Goal: Task Accomplishment & Management: Use online tool/utility

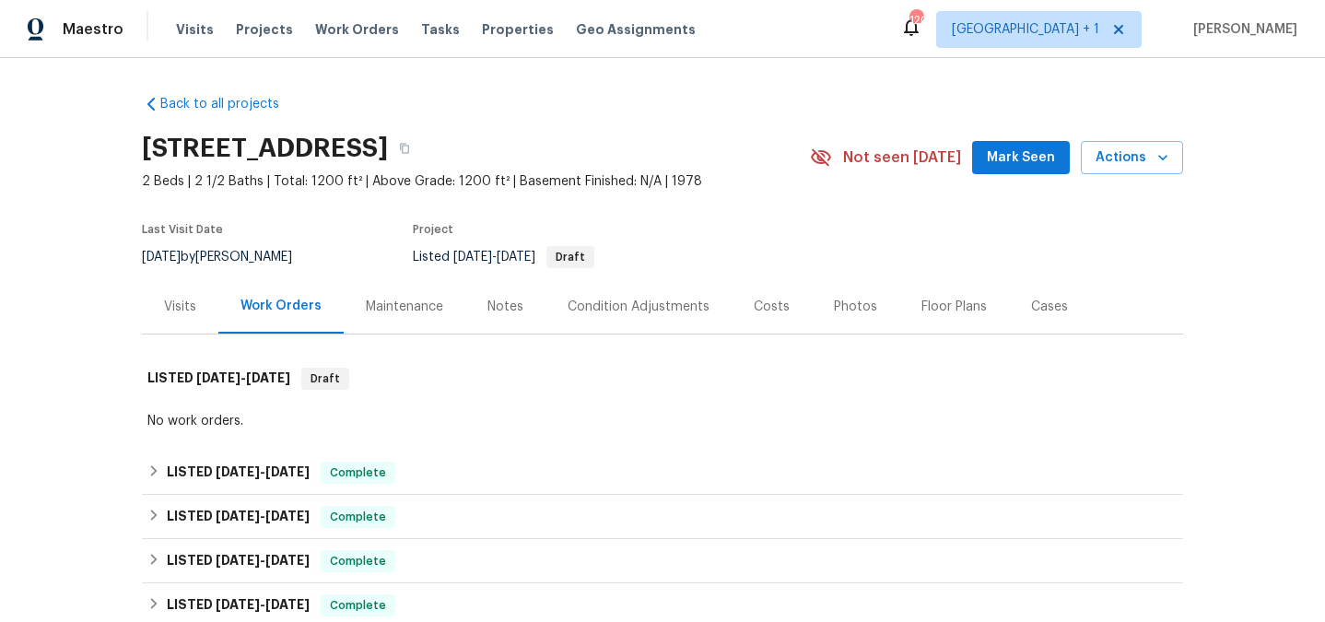
click at [435, 314] on div "Maintenance" at bounding box center [404, 307] width 77 height 18
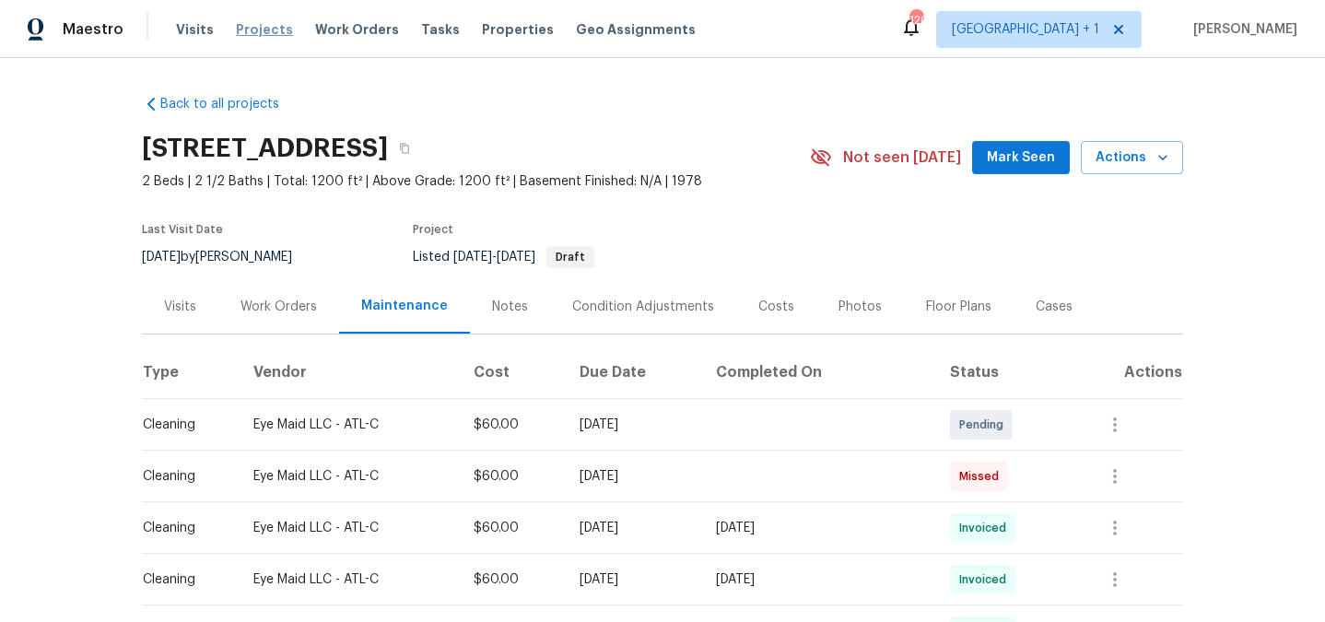
click at [256, 29] on span "Projects" at bounding box center [264, 29] width 57 height 18
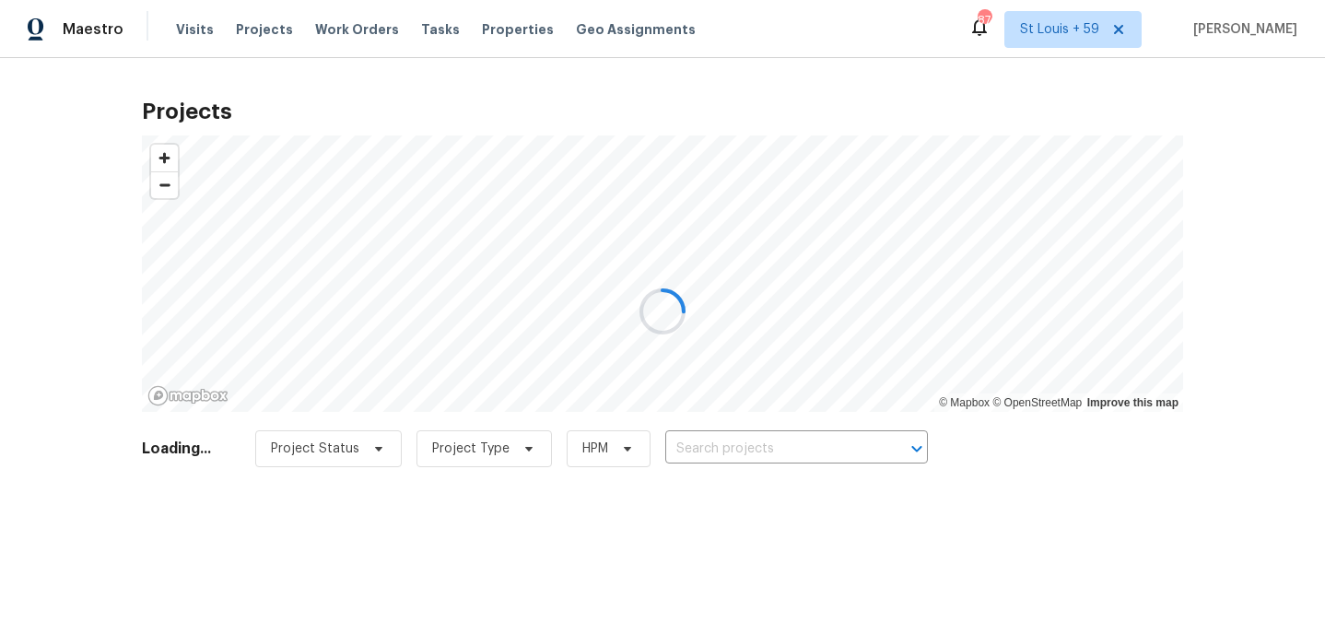
click at [745, 454] on div at bounding box center [662, 311] width 1325 height 622
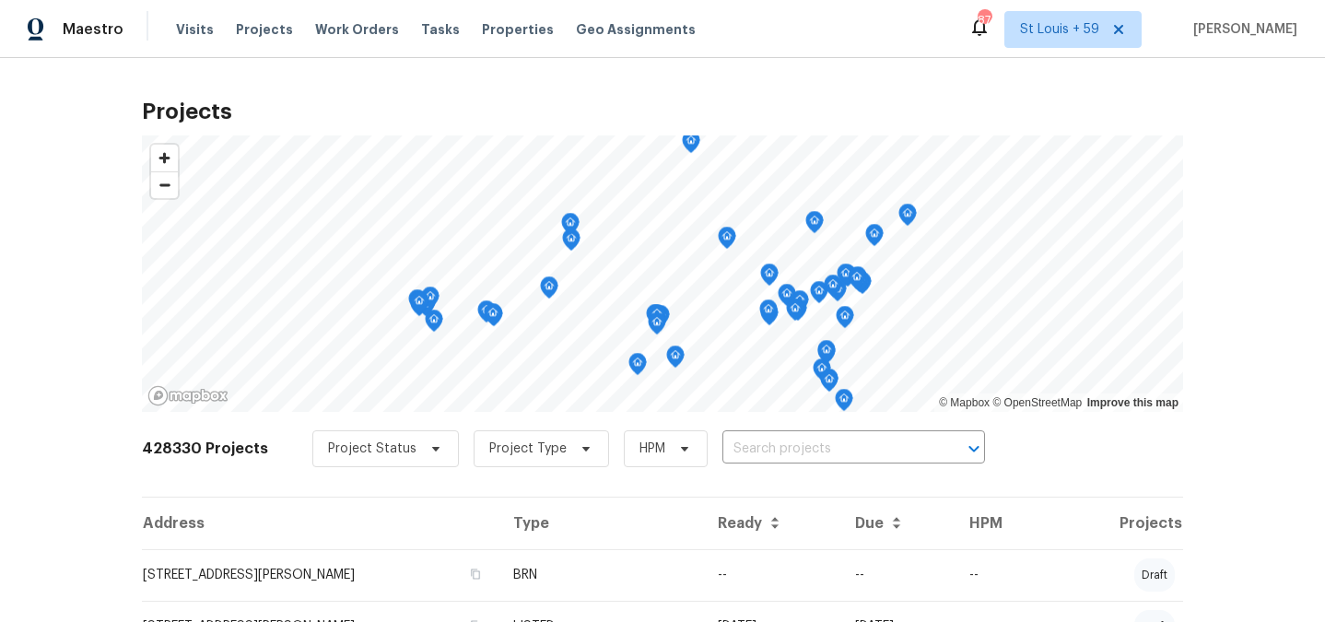
click at [745, 451] on input "text" at bounding box center [828, 449] width 211 height 29
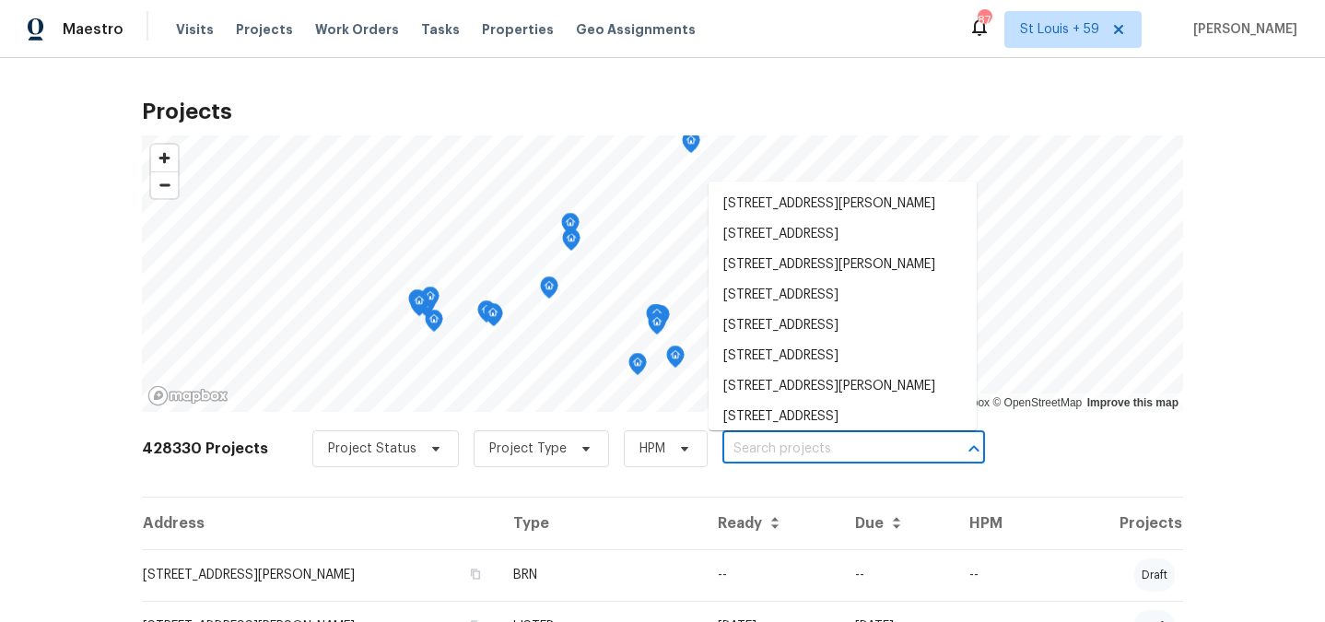
paste input "6906 [PERSON_NAME]"
type input "6906 [PERSON_NAME]"
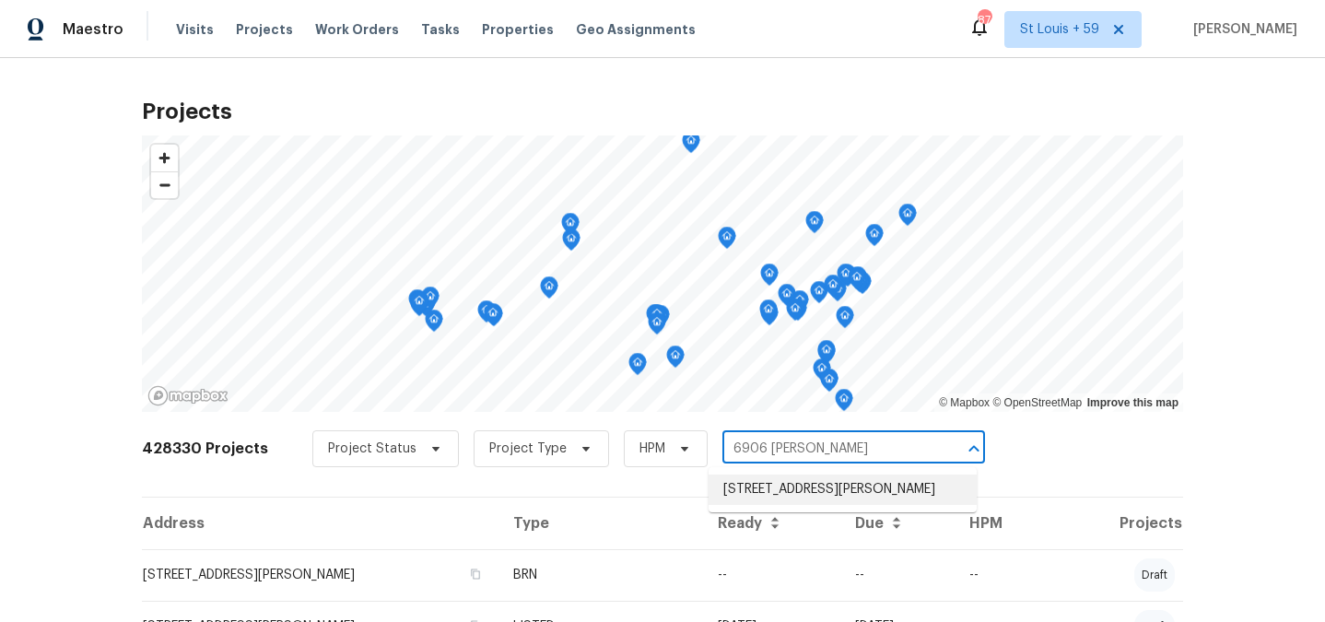
click at [763, 494] on li "[STREET_ADDRESS][PERSON_NAME]" at bounding box center [843, 490] width 268 height 30
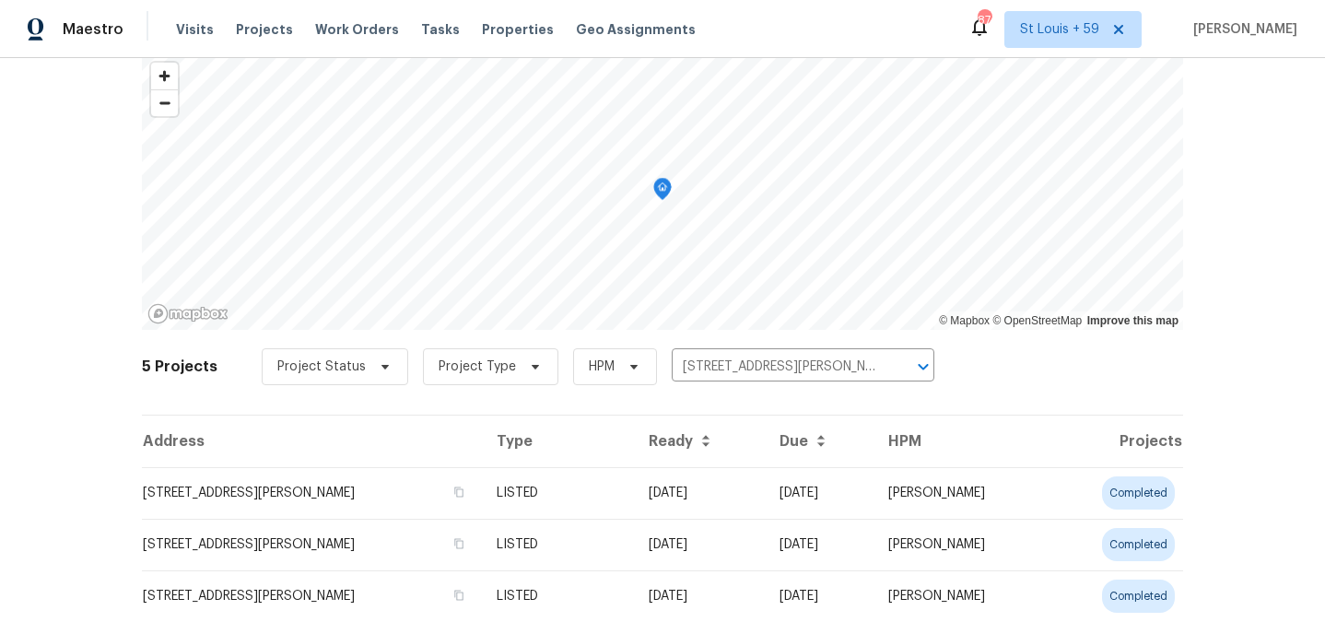
scroll to position [159, 0]
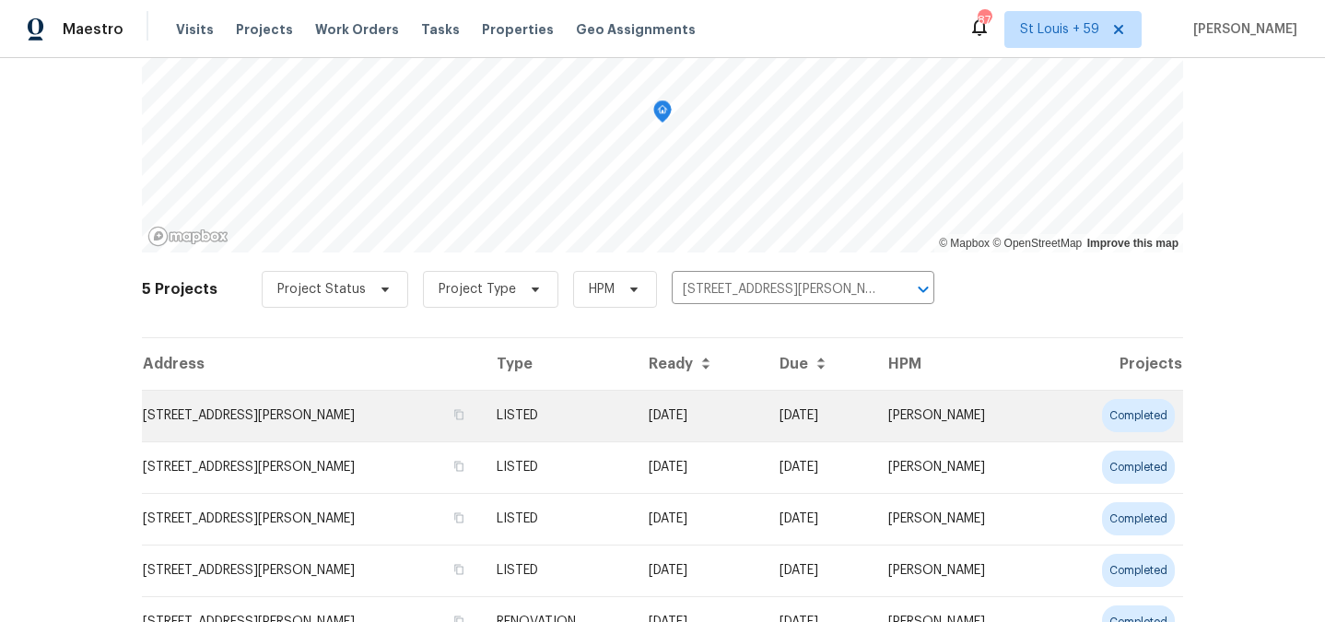
click at [226, 417] on td "[STREET_ADDRESS][PERSON_NAME]" at bounding box center [312, 416] width 340 height 52
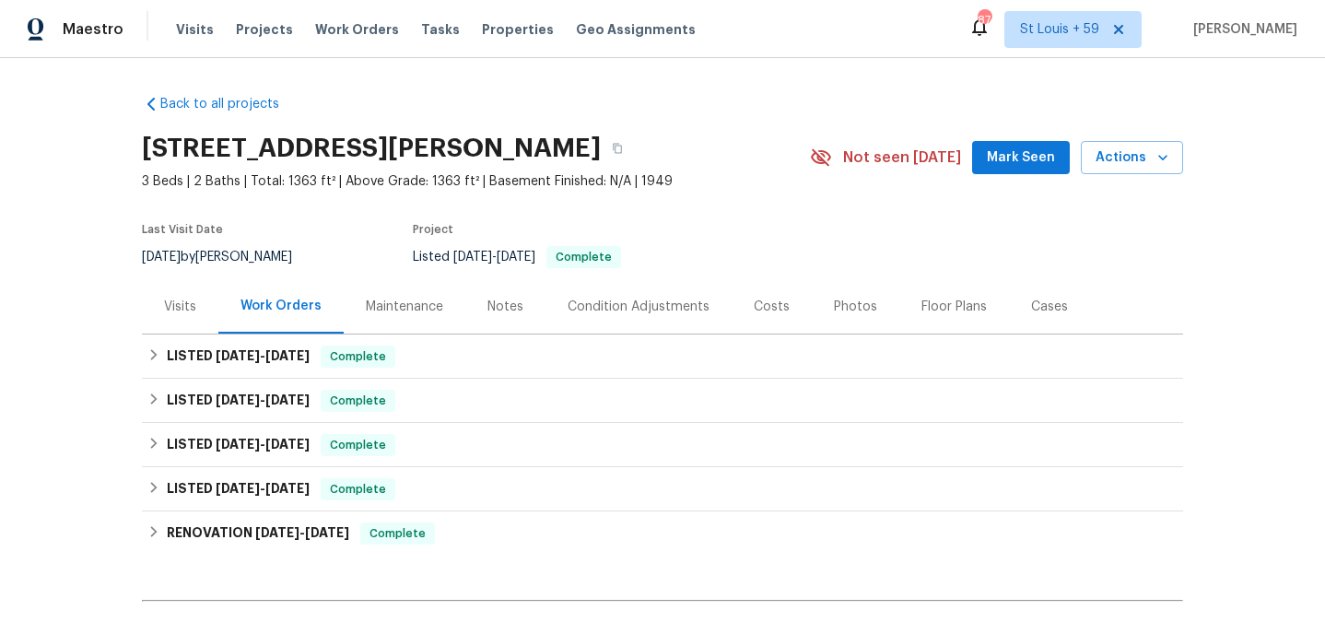
click at [414, 329] on div "Maintenance" at bounding box center [405, 306] width 122 height 54
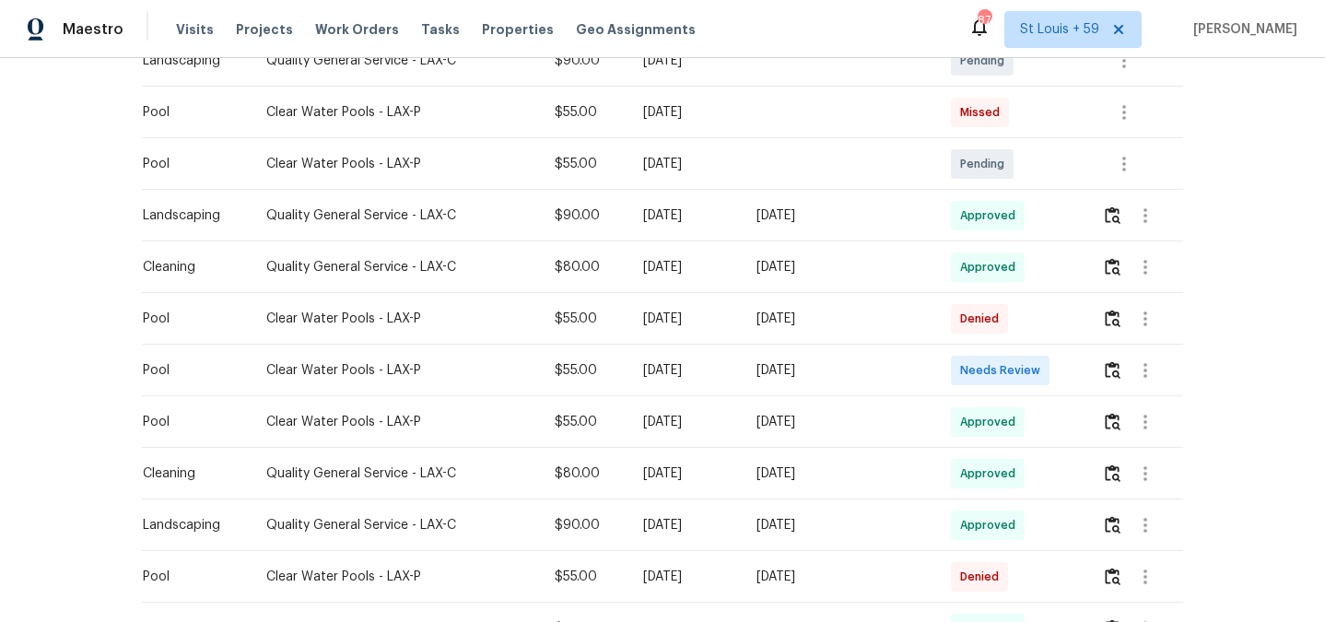
scroll to position [513, 0]
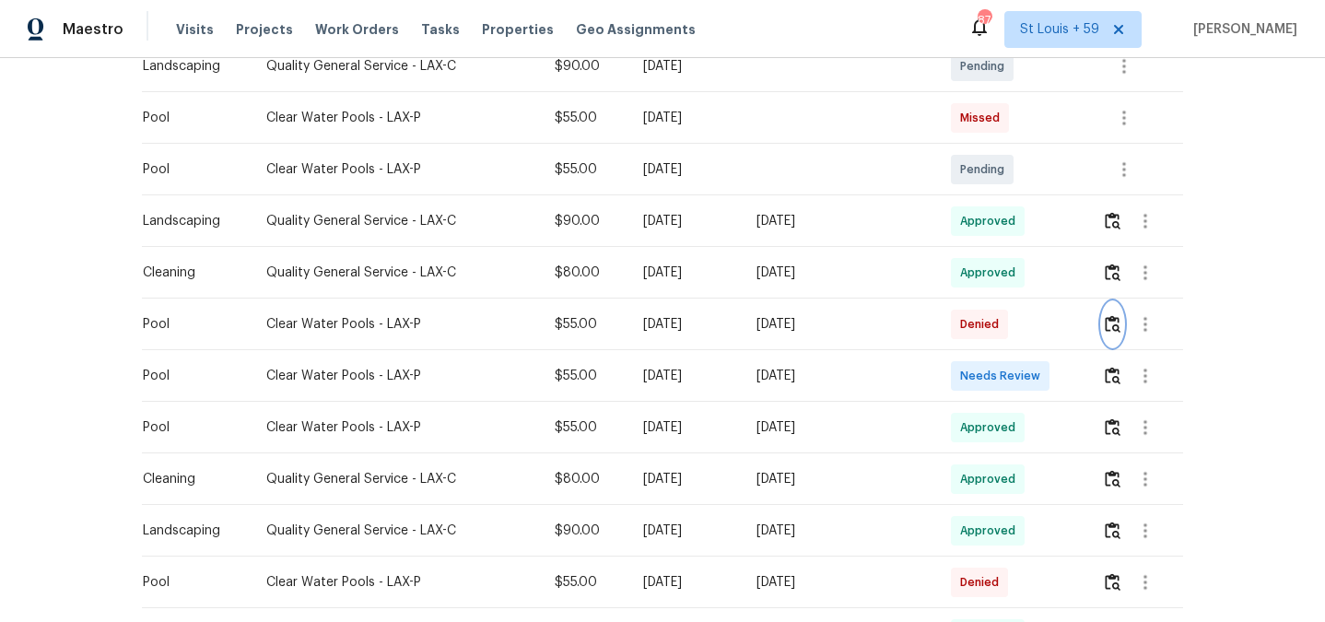
click at [1106, 333] on img "button" at bounding box center [1113, 324] width 16 height 18
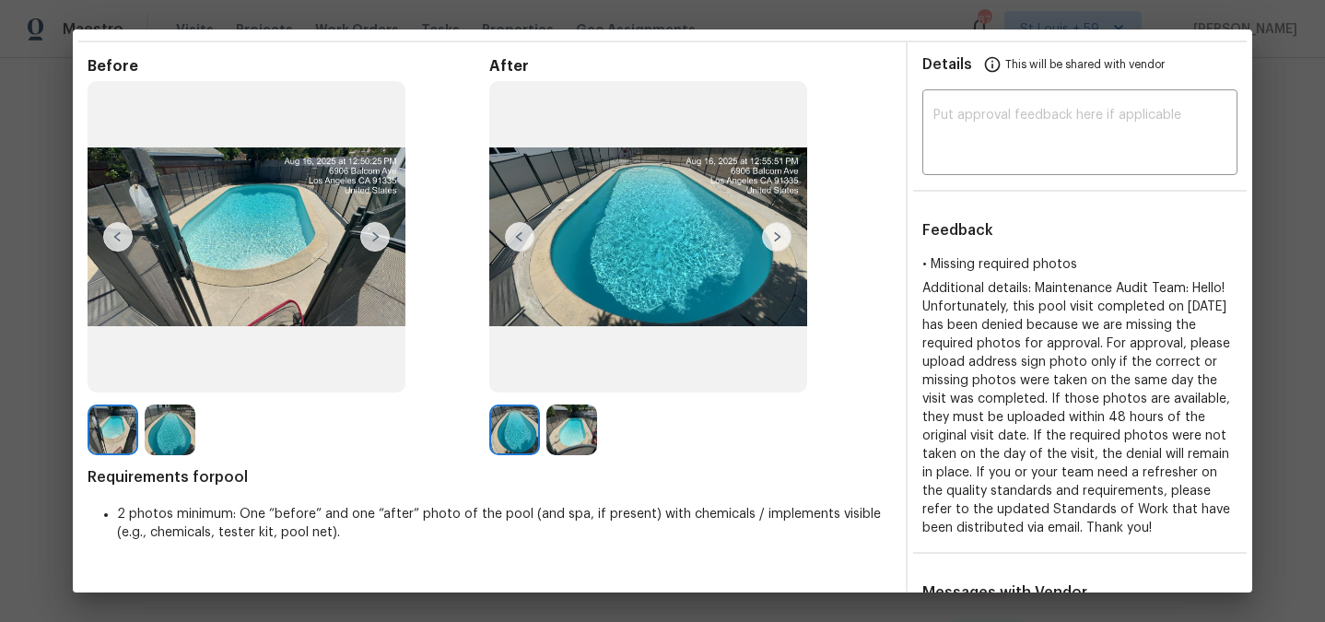
scroll to position [53, 0]
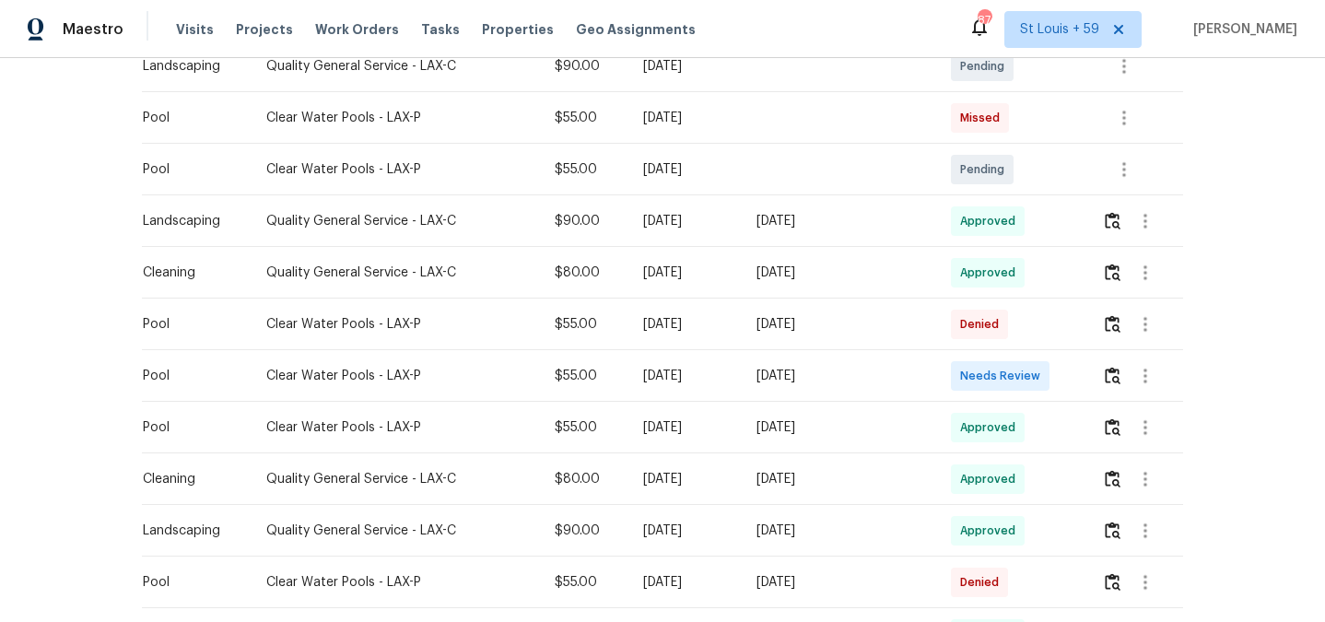
click at [856, 334] on div "[DATE]" at bounding box center [839, 324] width 165 height 18
click at [742, 179] on td "[DATE]" at bounding box center [685, 170] width 113 height 52
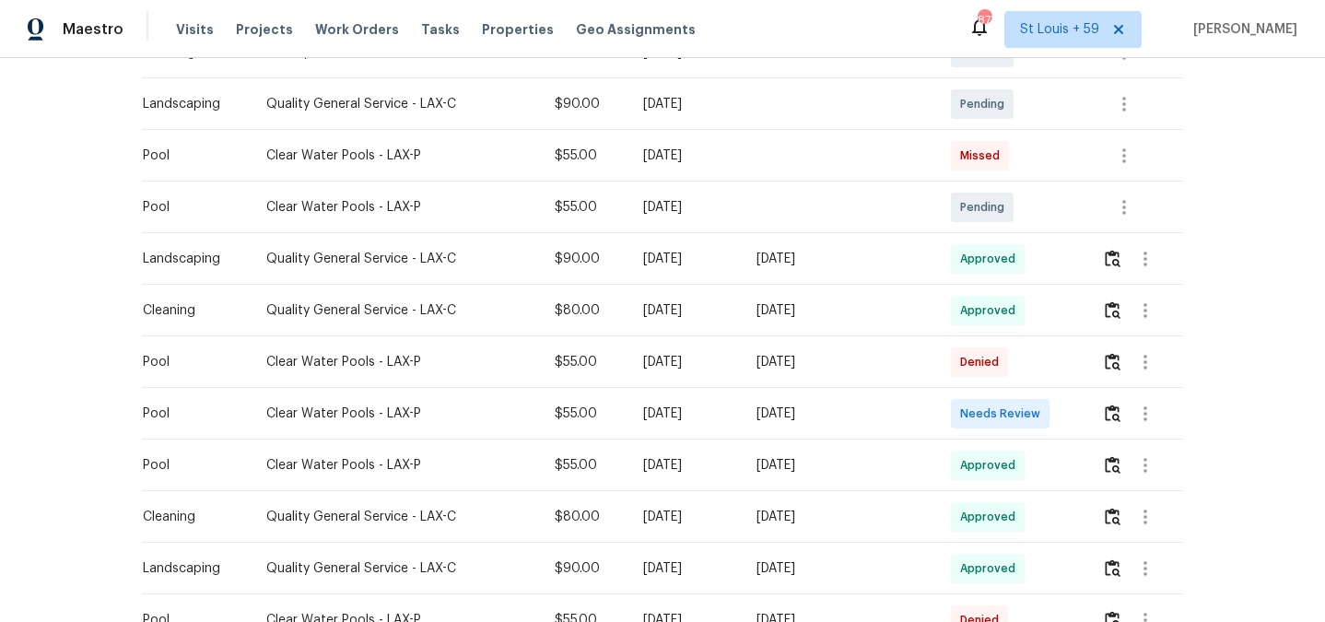
scroll to position [0, 0]
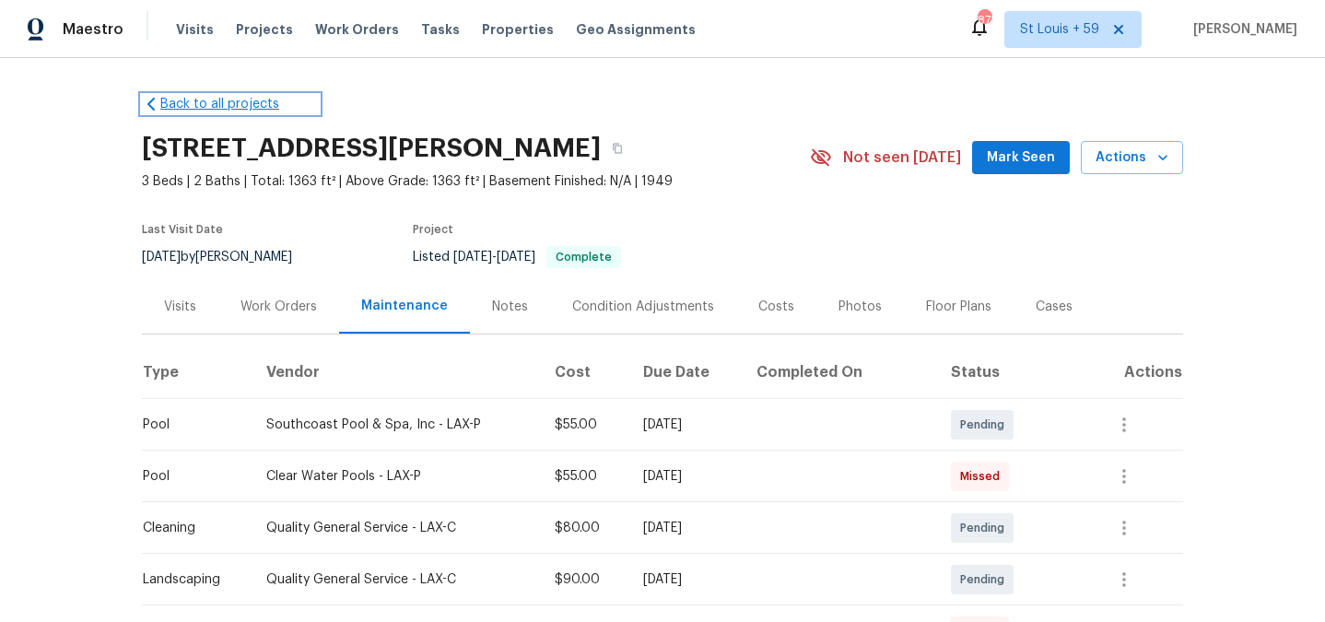
click at [218, 96] on link "Back to all projects" at bounding box center [230, 104] width 177 height 18
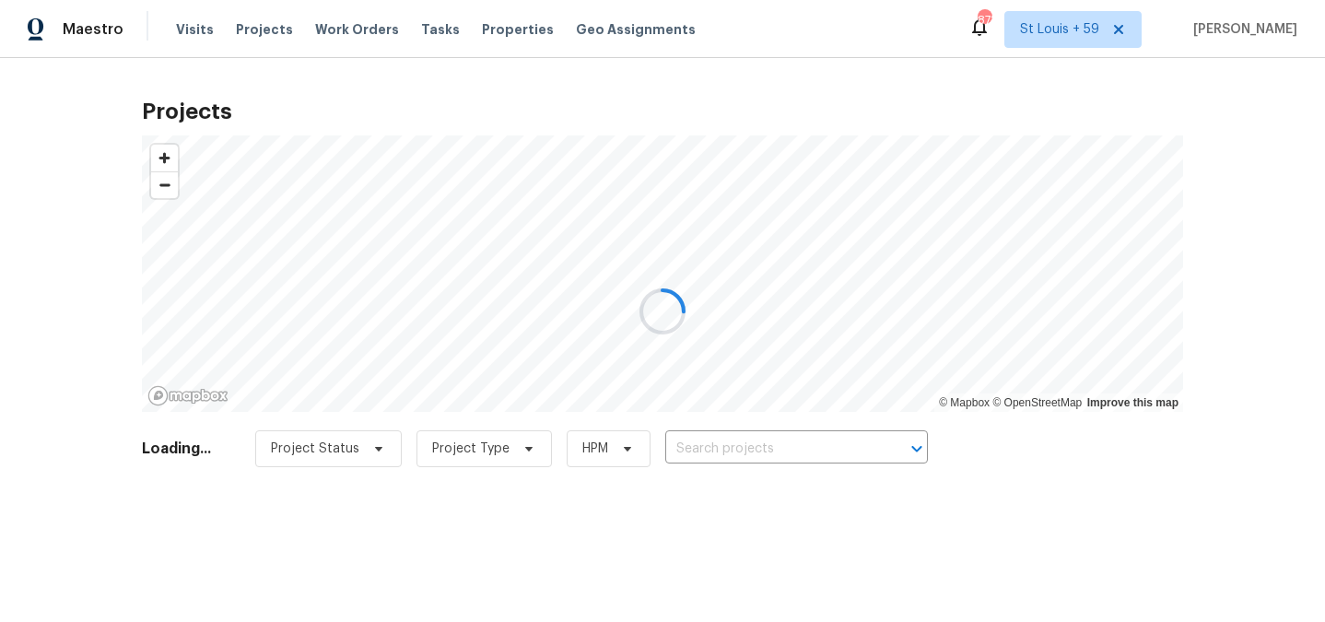
click at [735, 438] on div at bounding box center [662, 311] width 1325 height 622
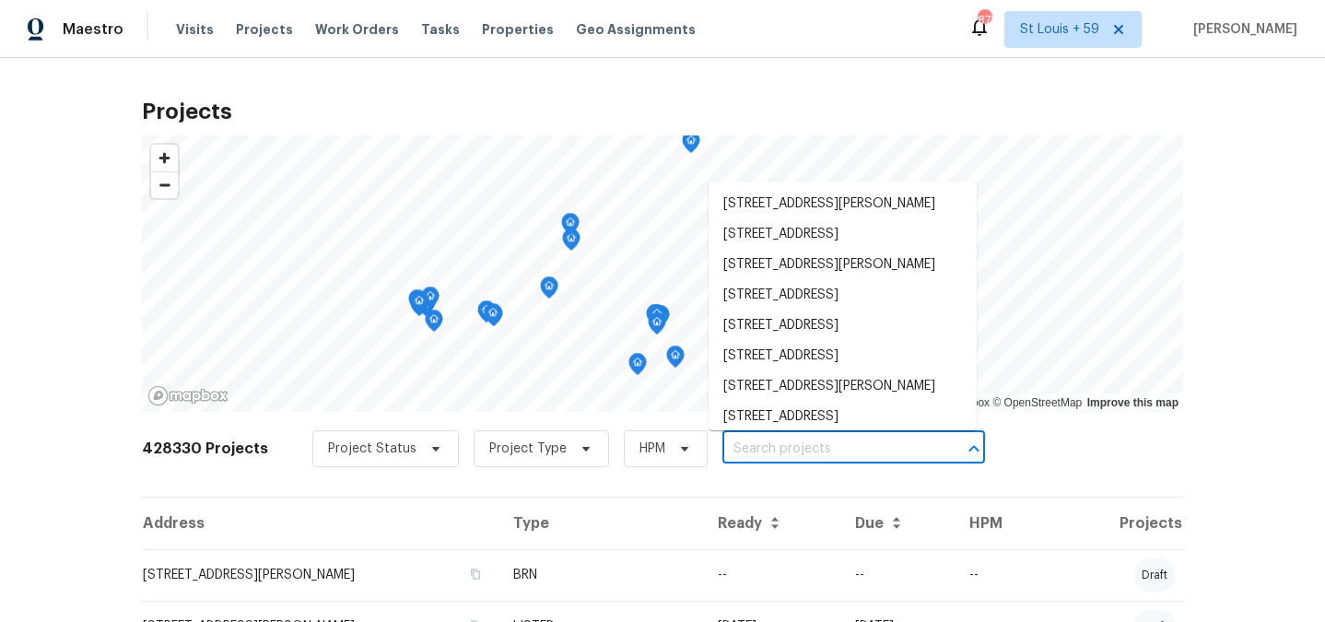
click at [735, 446] on input "text" at bounding box center [828, 449] width 211 height 29
paste input "1908 hazelnut"
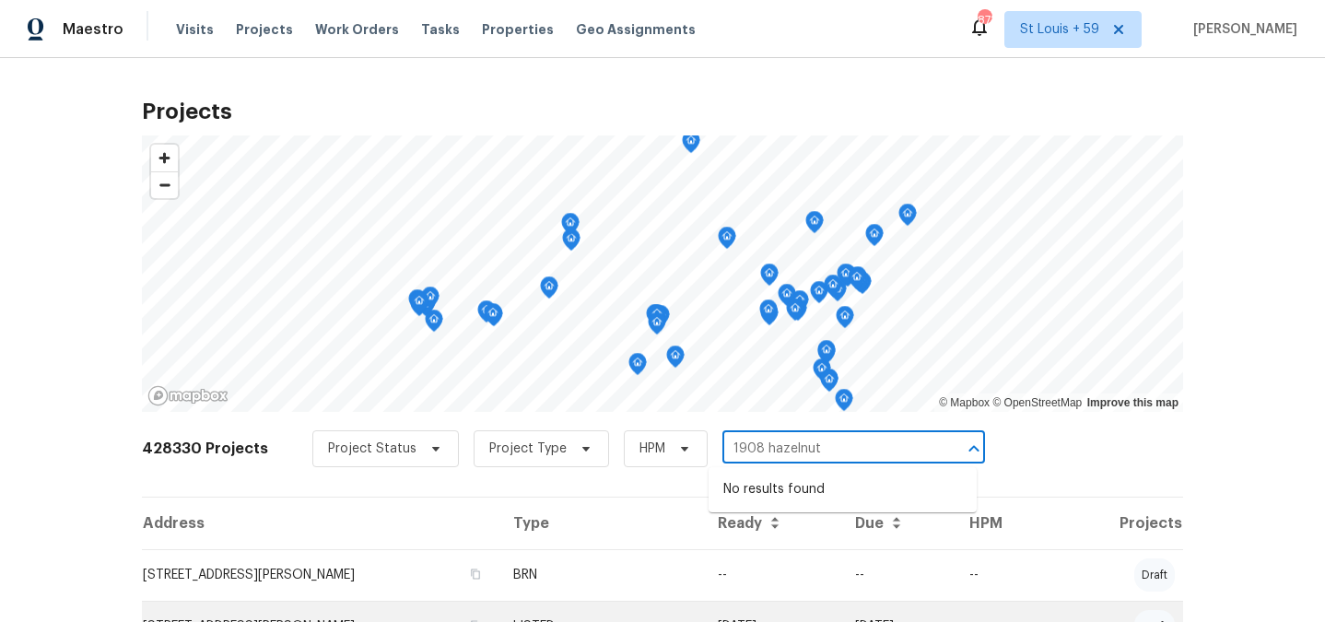
type input "1908 hazelnut"
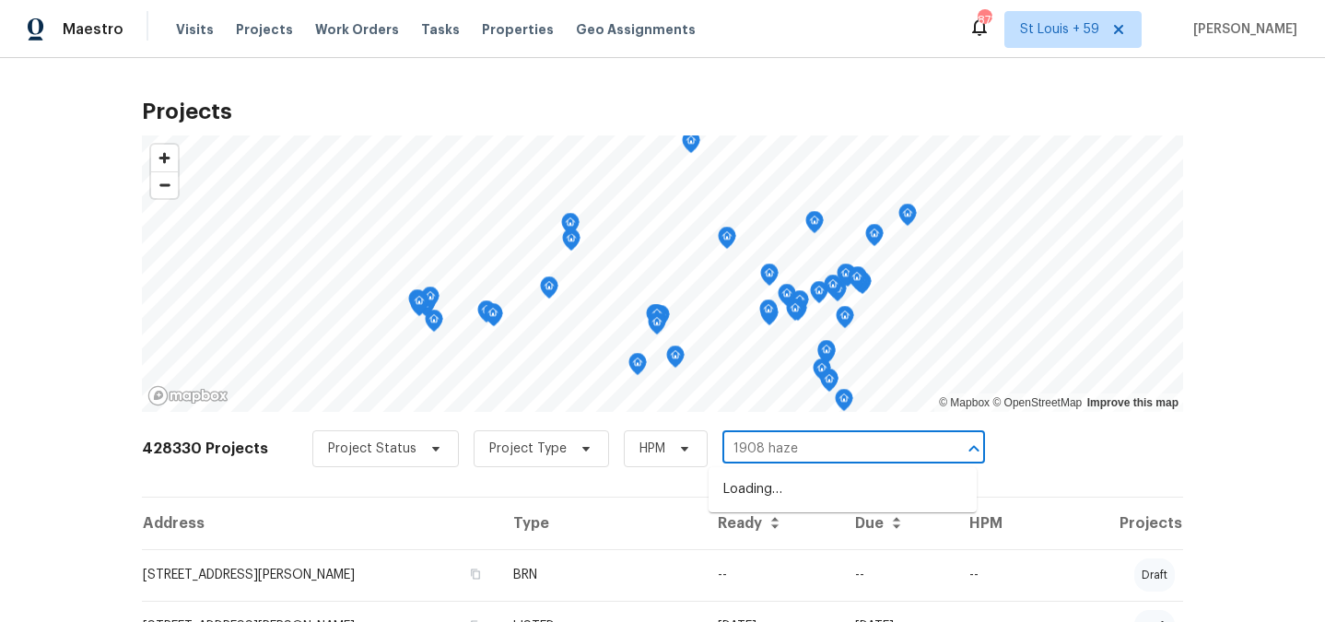
type input "1908 [PERSON_NAME]"
click at [842, 494] on li "[STREET_ADDRESS][PERSON_NAME]" at bounding box center [843, 490] width 268 height 30
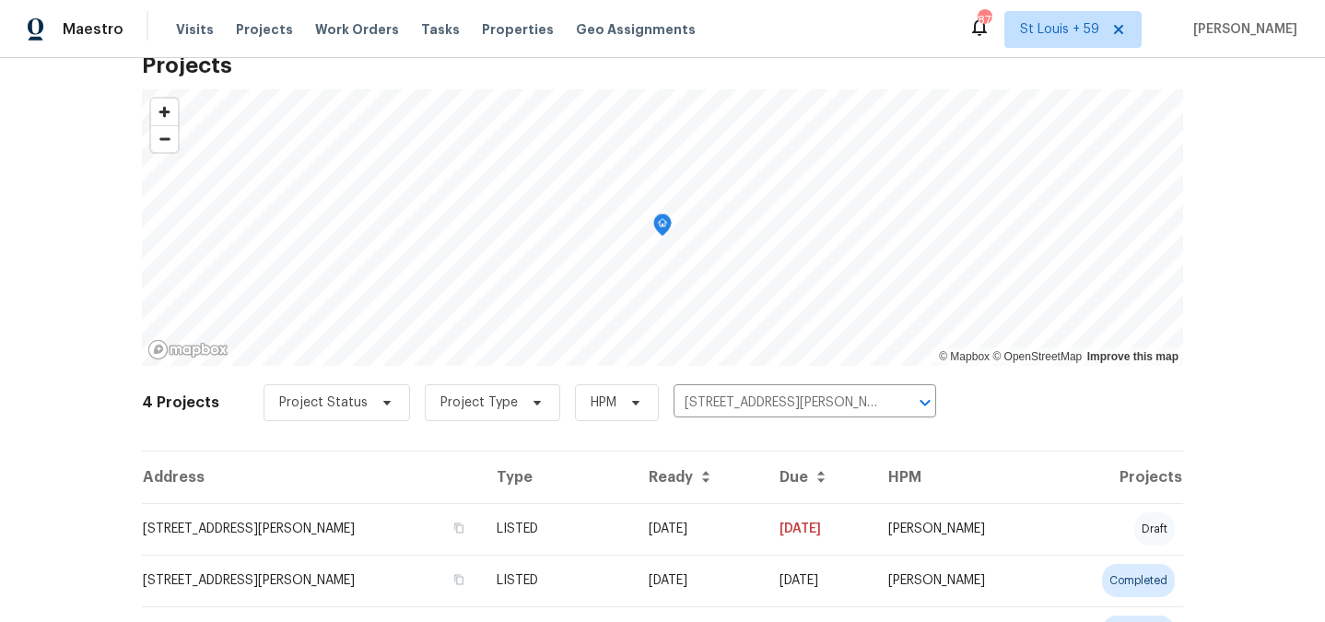
scroll to position [91, 0]
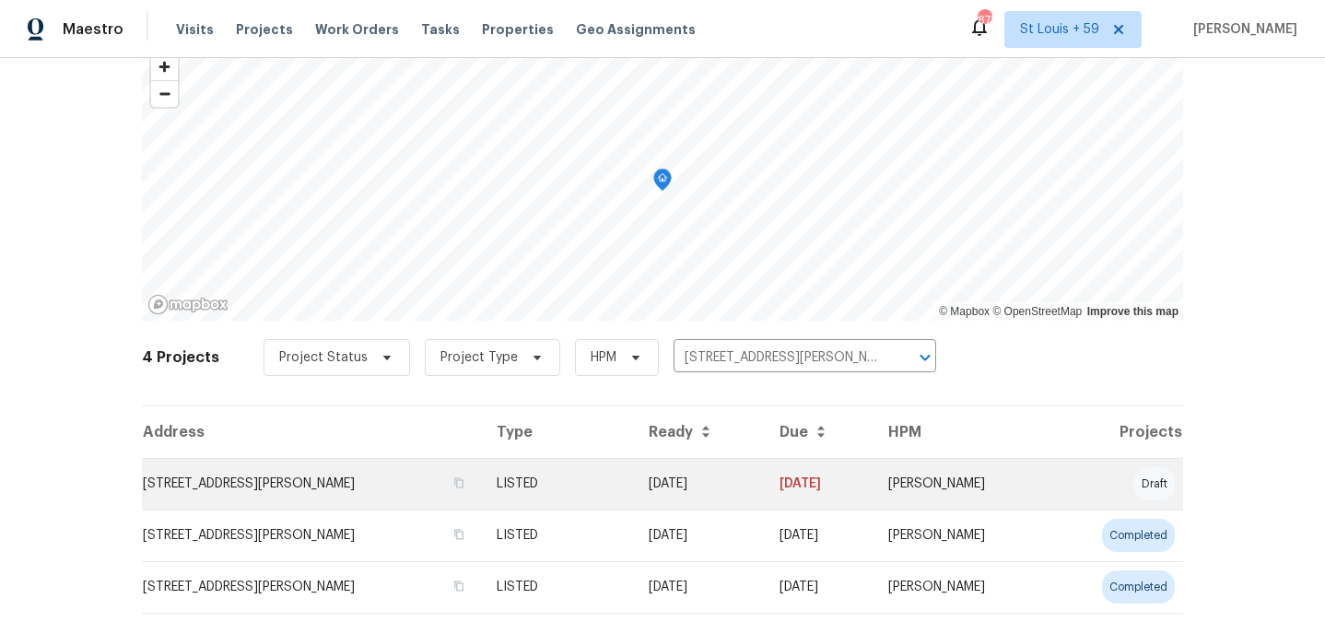
click at [302, 476] on td "[STREET_ADDRESS][PERSON_NAME]" at bounding box center [312, 484] width 340 height 52
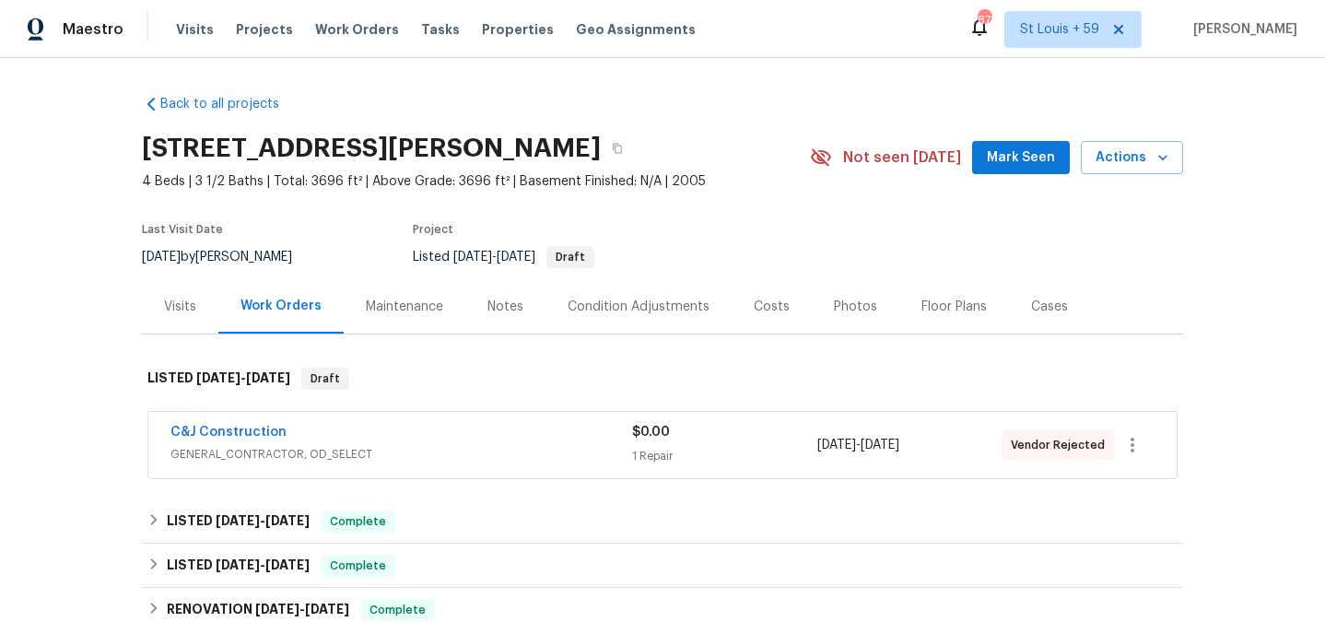
click at [406, 316] on div "Maintenance" at bounding box center [404, 307] width 77 height 18
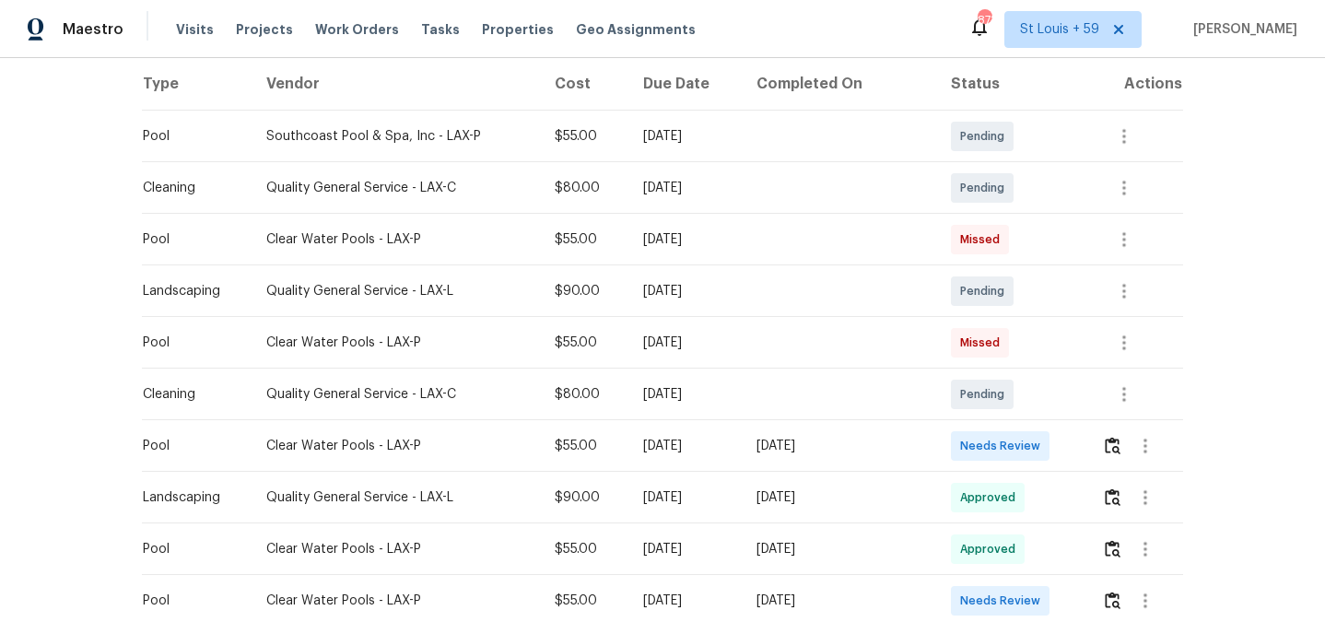
scroll to position [313, 0]
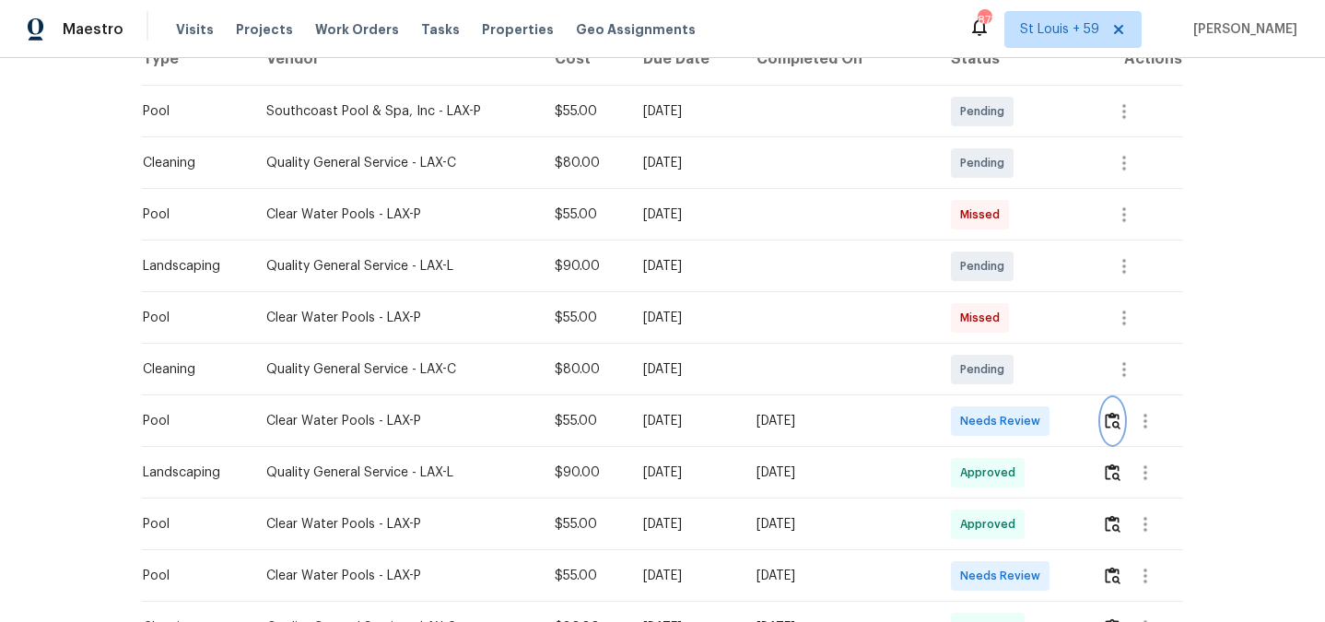
click at [1111, 429] on img "button" at bounding box center [1113, 421] width 16 height 18
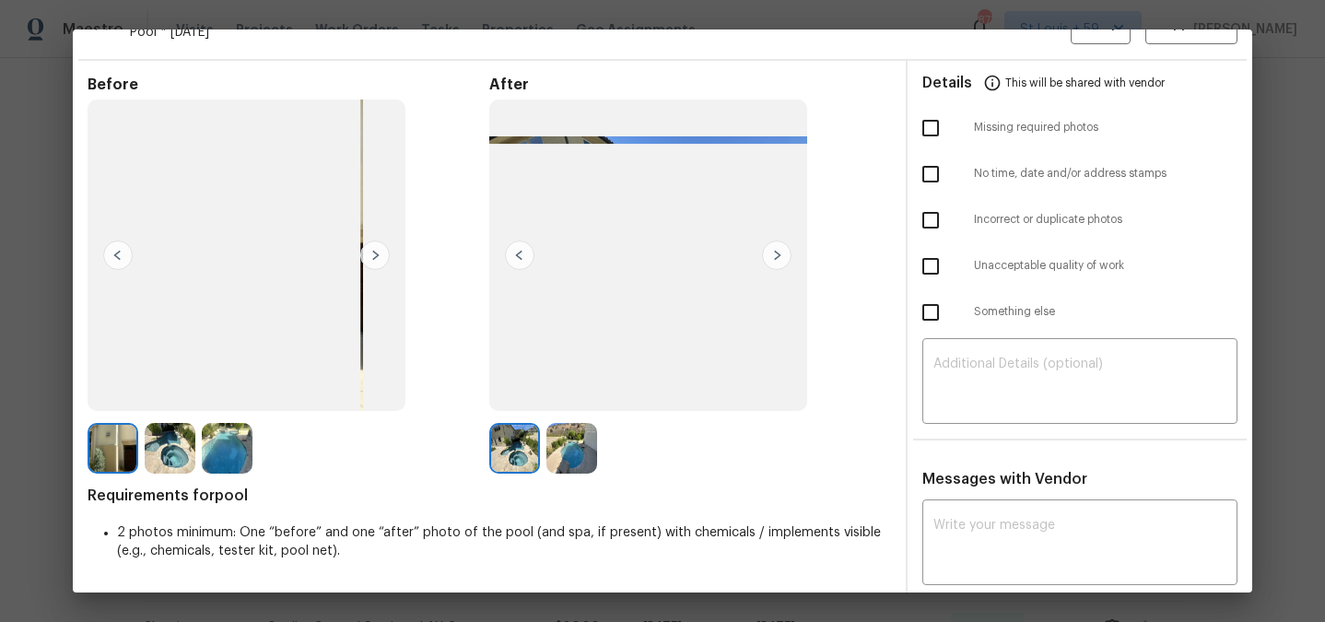
scroll to position [0, 0]
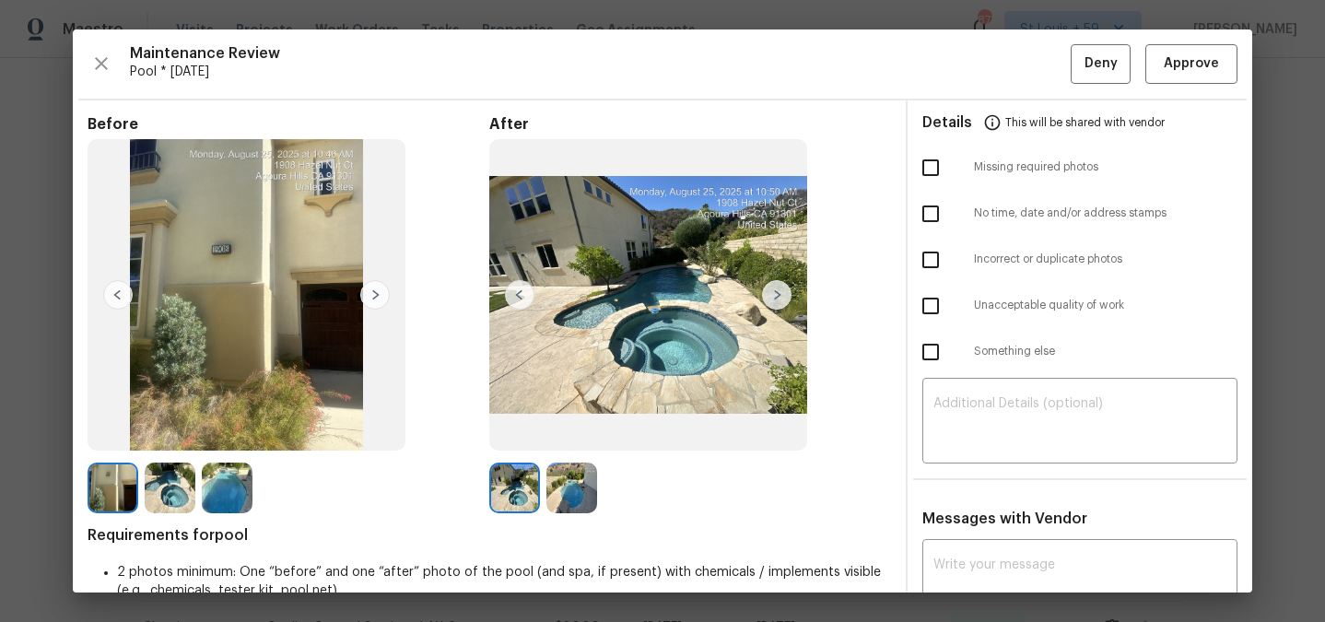
click at [370, 300] on img at bounding box center [374, 294] width 29 height 29
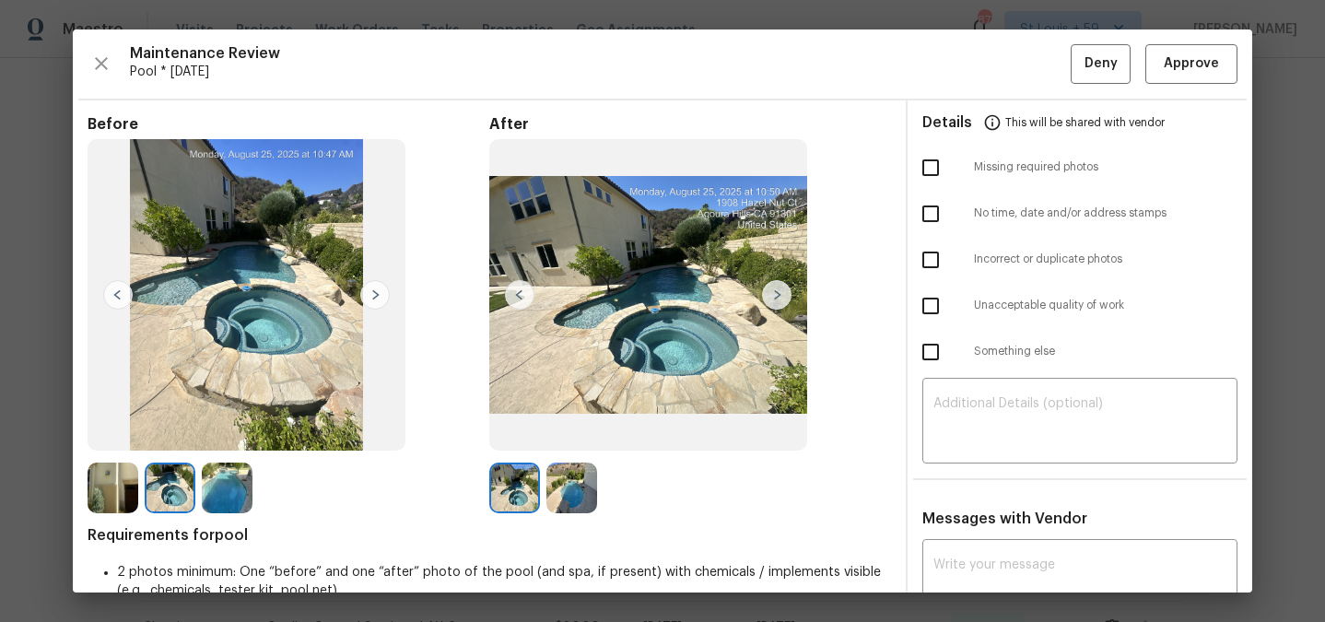
click at [382, 296] on img at bounding box center [374, 294] width 29 height 29
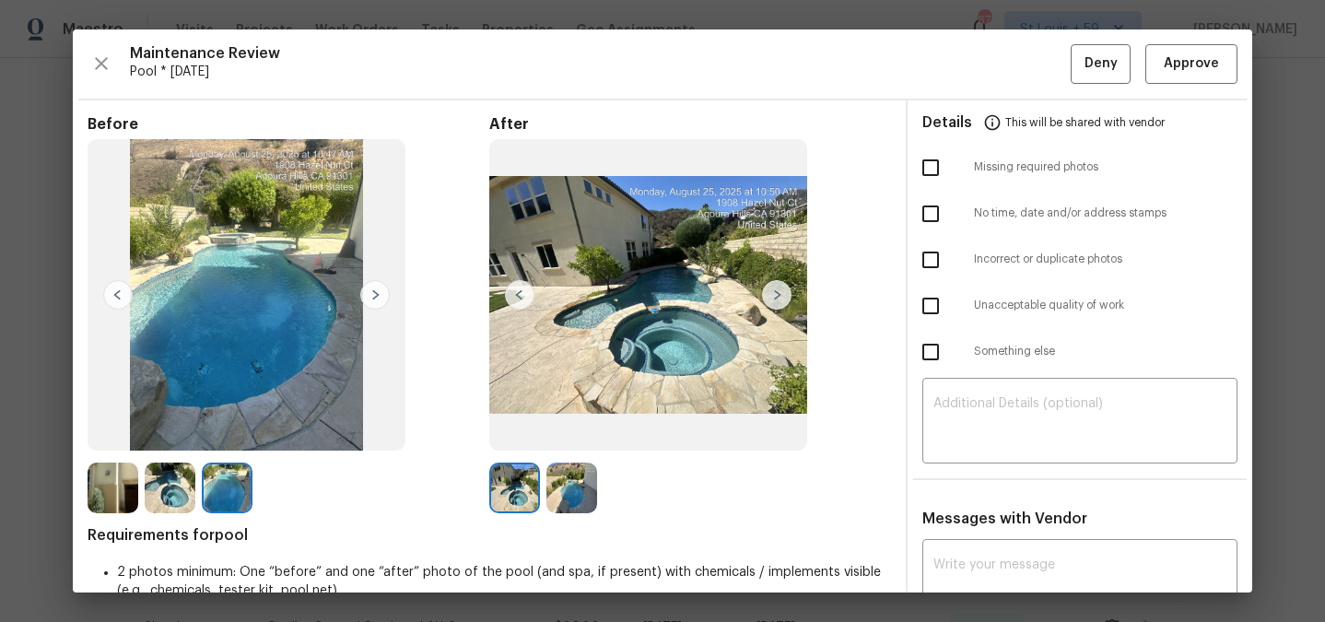
click at [382, 296] on img at bounding box center [374, 294] width 29 height 29
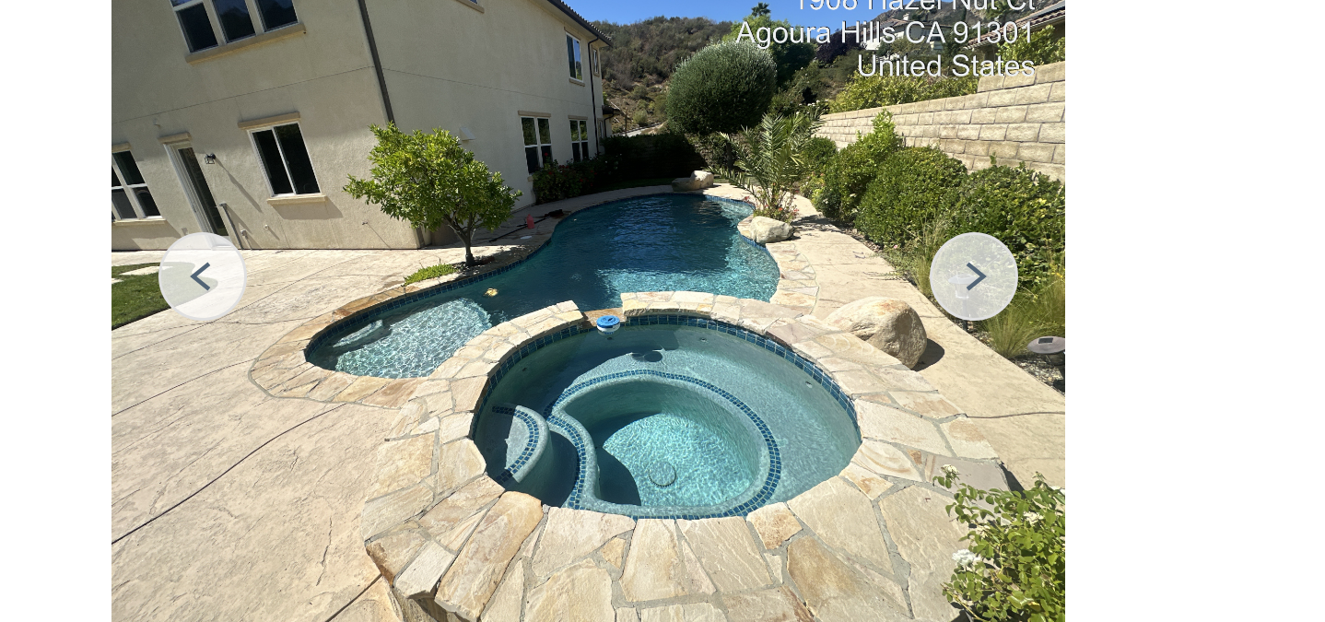
click at [782, 300] on img at bounding box center [776, 294] width 29 height 29
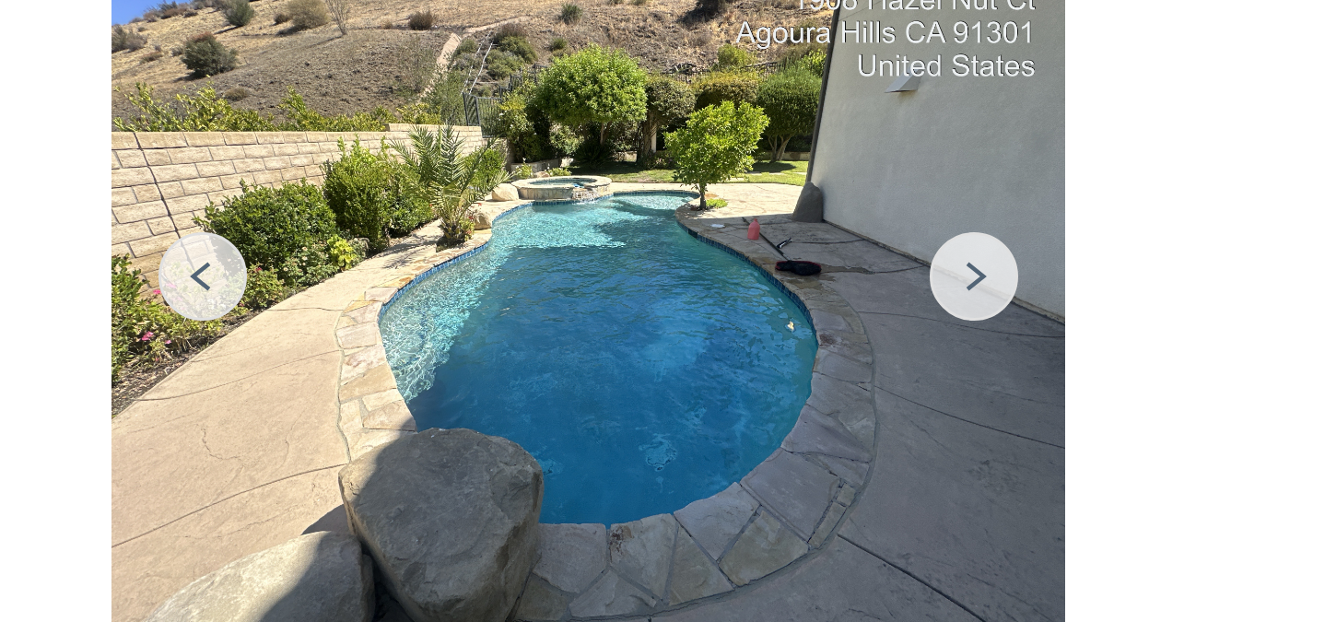
click at [779, 298] on img at bounding box center [776, 294] width 29 height 29
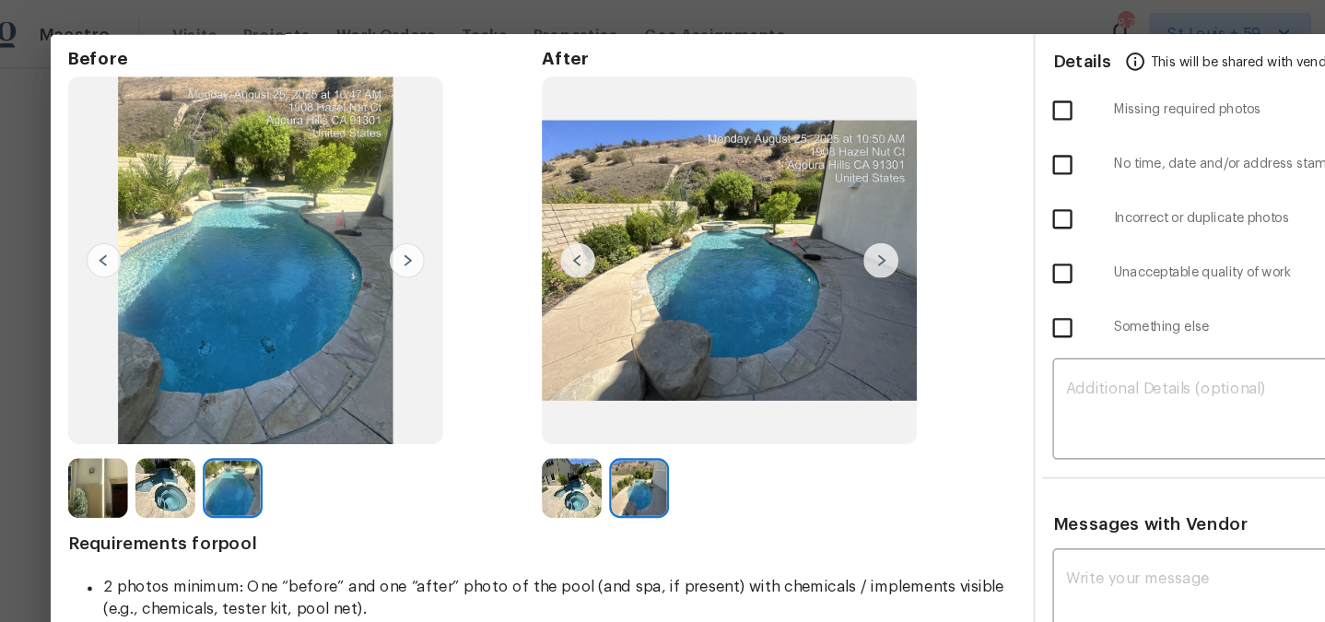
click at [170, 410] on img at bounding box center [170, 414] width 51 height 51
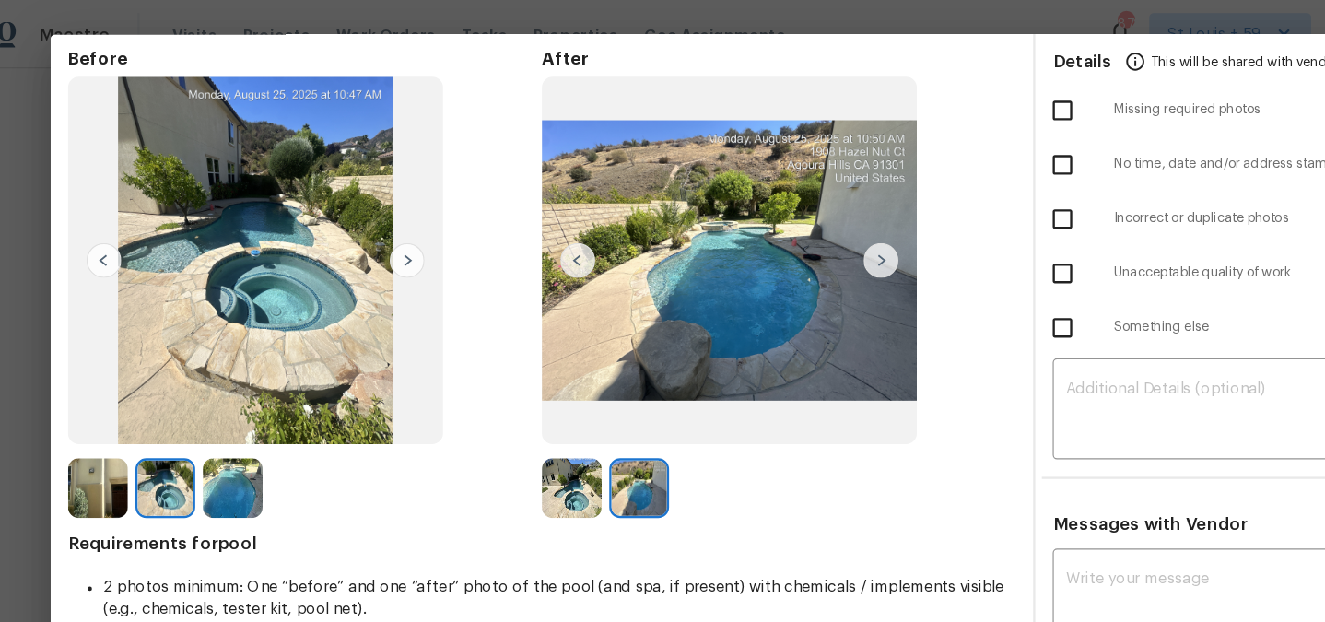
click at [236, 415] on img at bounding box center [227, 414] width 51 height 51
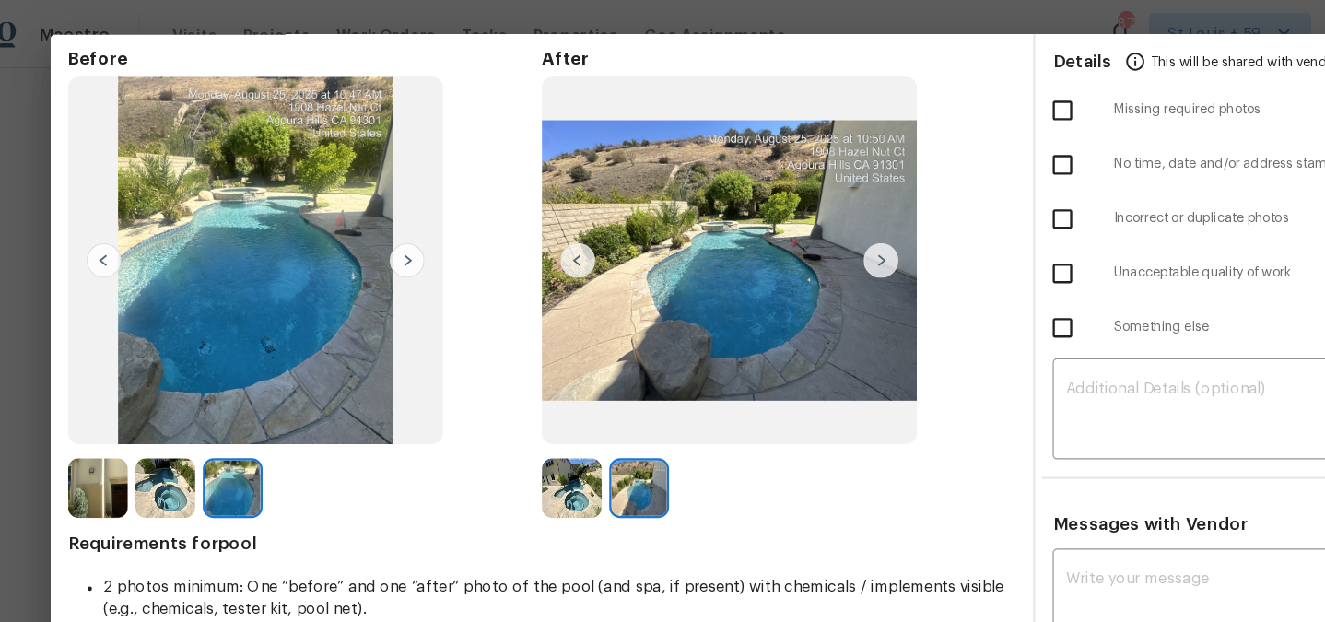
click at [520, 414] on img at bounding box center [514, 414] width 51 height 51
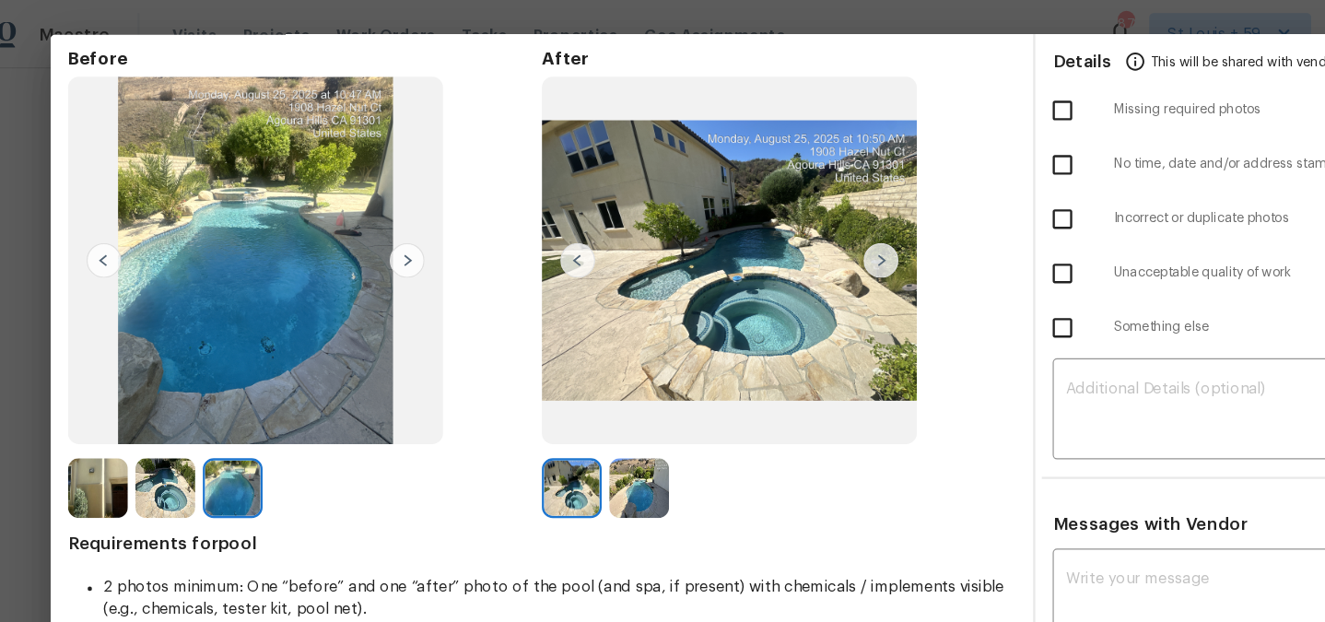
click at [580, 410] on img at bounding box center [572, 414] width 51 height 51
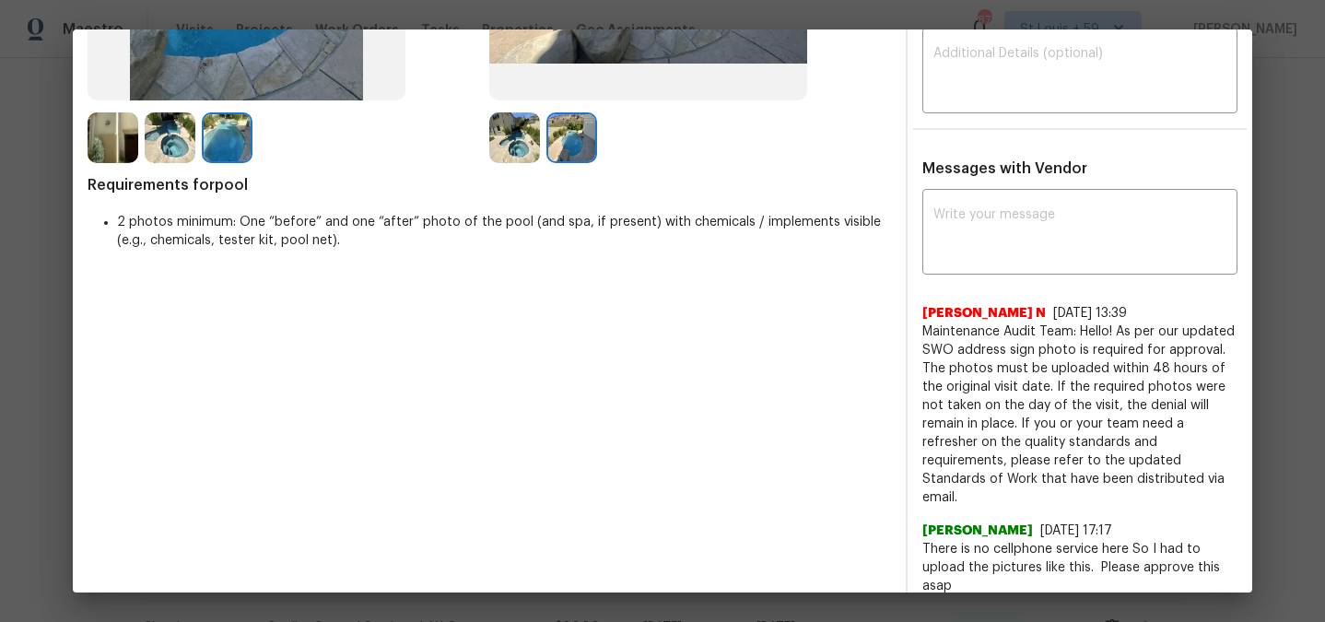
scroll to position [0, 0]
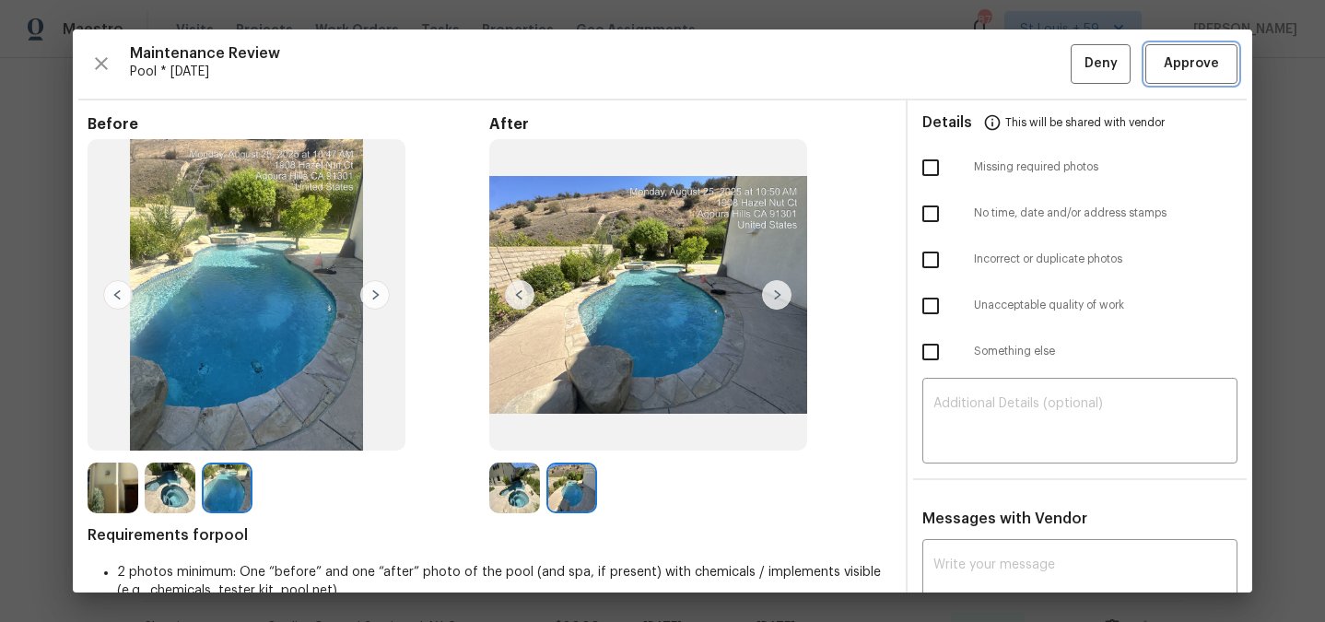
click at [1184, 59] on span "Approve" at bounding box center [1191, 64] width 55 height 23
